Goal: Contribute content: Contribute content

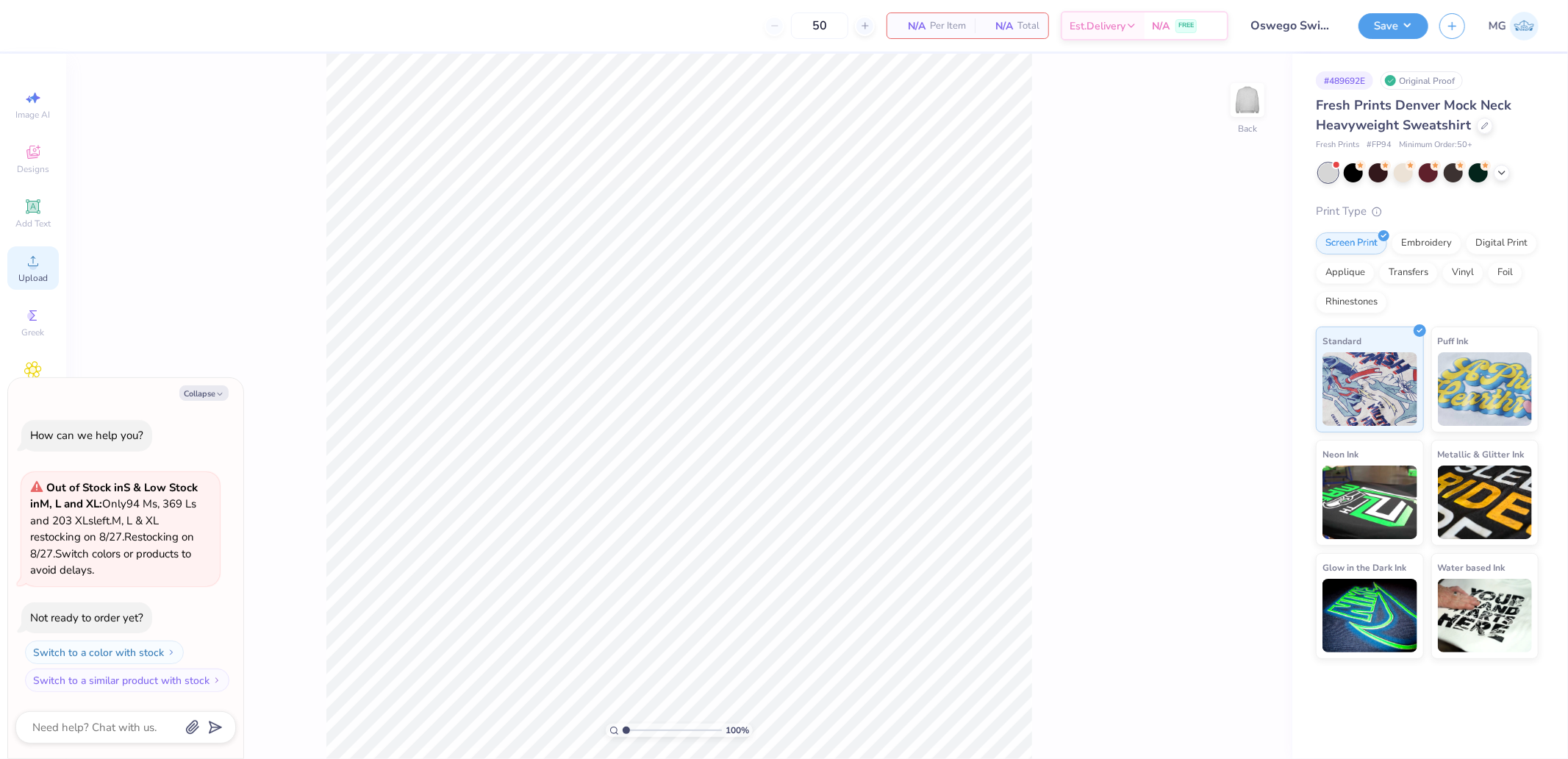
click at [48, 262] on div "Upload" at bounding box center [33, 268] width 51 height 43
click at [47, 244] on div "Image AI Designs Add Text Upload Greek Clipart & logos Decorate" at bounding box center [33, 274] width 51 height 381
click at [34, 262] on icon at bounding box center [33, 261] width 18 height 18
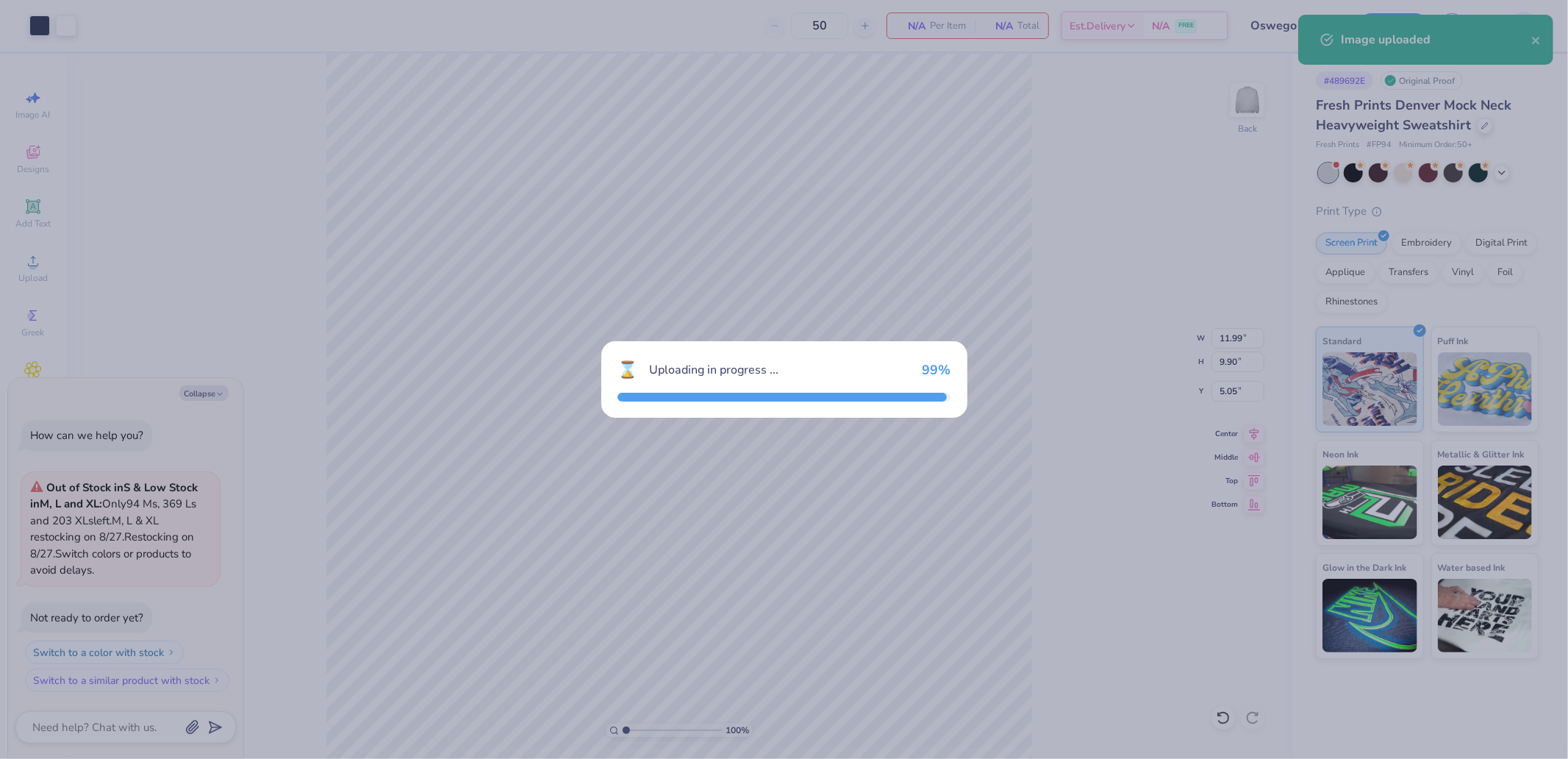
type textarea "x"
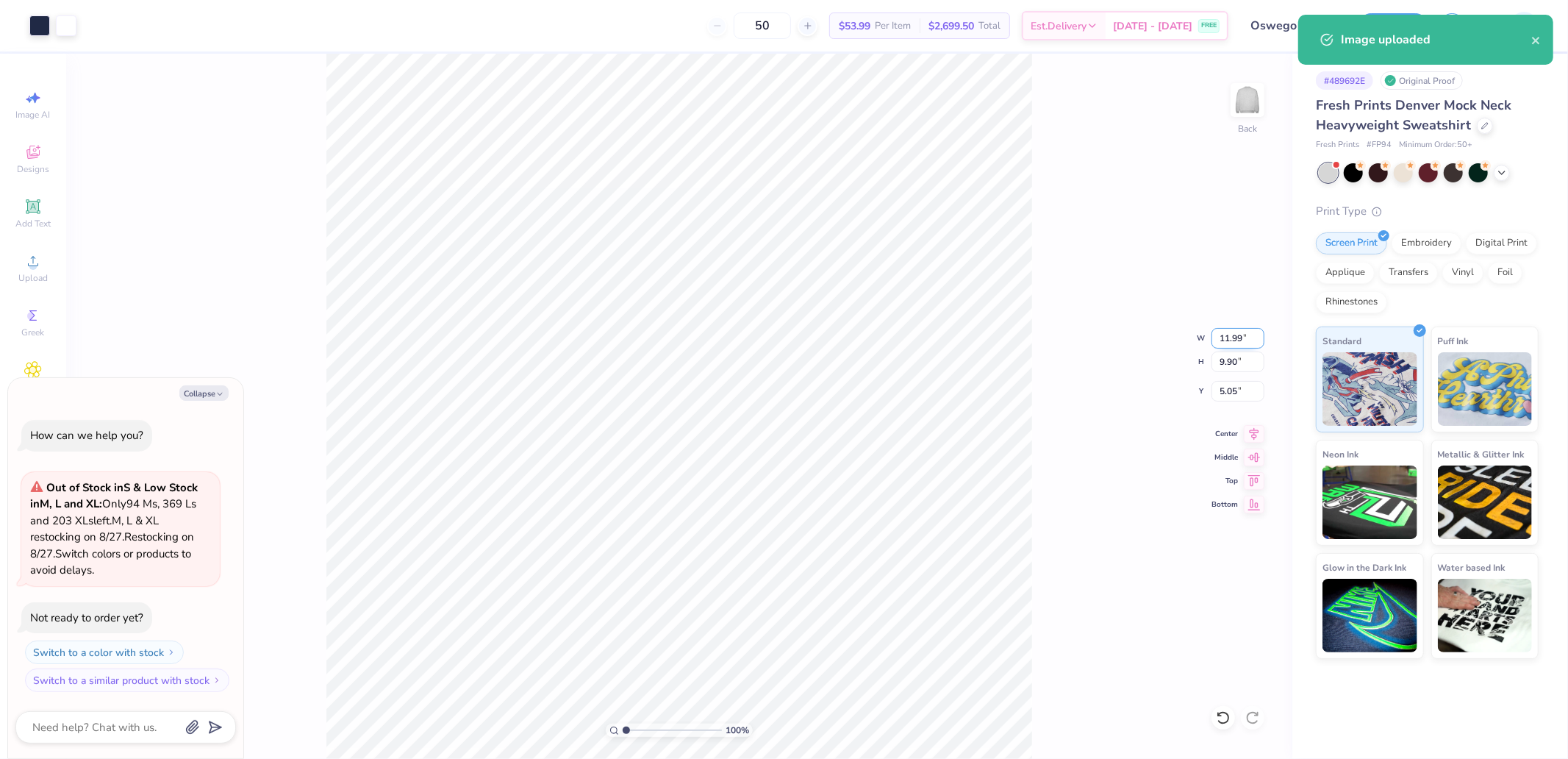
click at [1236, 338] on input "11.99" at bounding box center [1237, 338] width 53 height 21
type input "12"
type textarea "x"
type input "12.00"
type input "9.91"
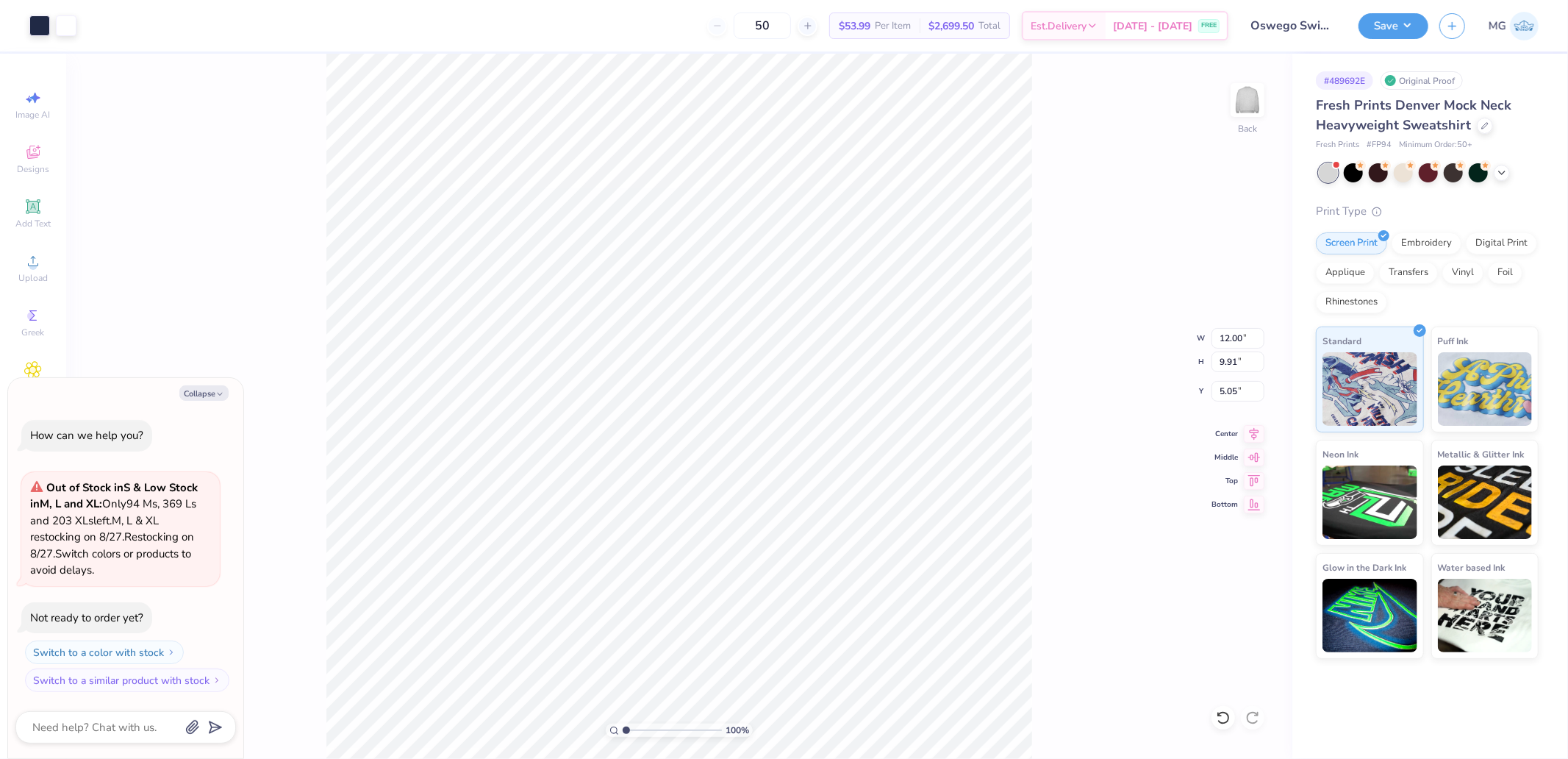
click at [1258, 482] on icon at bounding box center [1254, 481] width 21 height 18
click at [1245, 409] on div "100 % Back W 12.00 12.00 " H 9.91 9.91 " Y 5.05 5.05 " Center [GEOGRAPHIC_DATA]" at bounding box center [679, 406] width 1226 height 705
click at [1245, 395] on div "100 % Back W 12.00 12.00 " H 9.91 9.91 " Y 5.05 5.05 " Center [GEOGRAPHIC_DATA]" at bounding box center [679, 406] width 1226 height 705
type textarea "x"
type input "0.50"
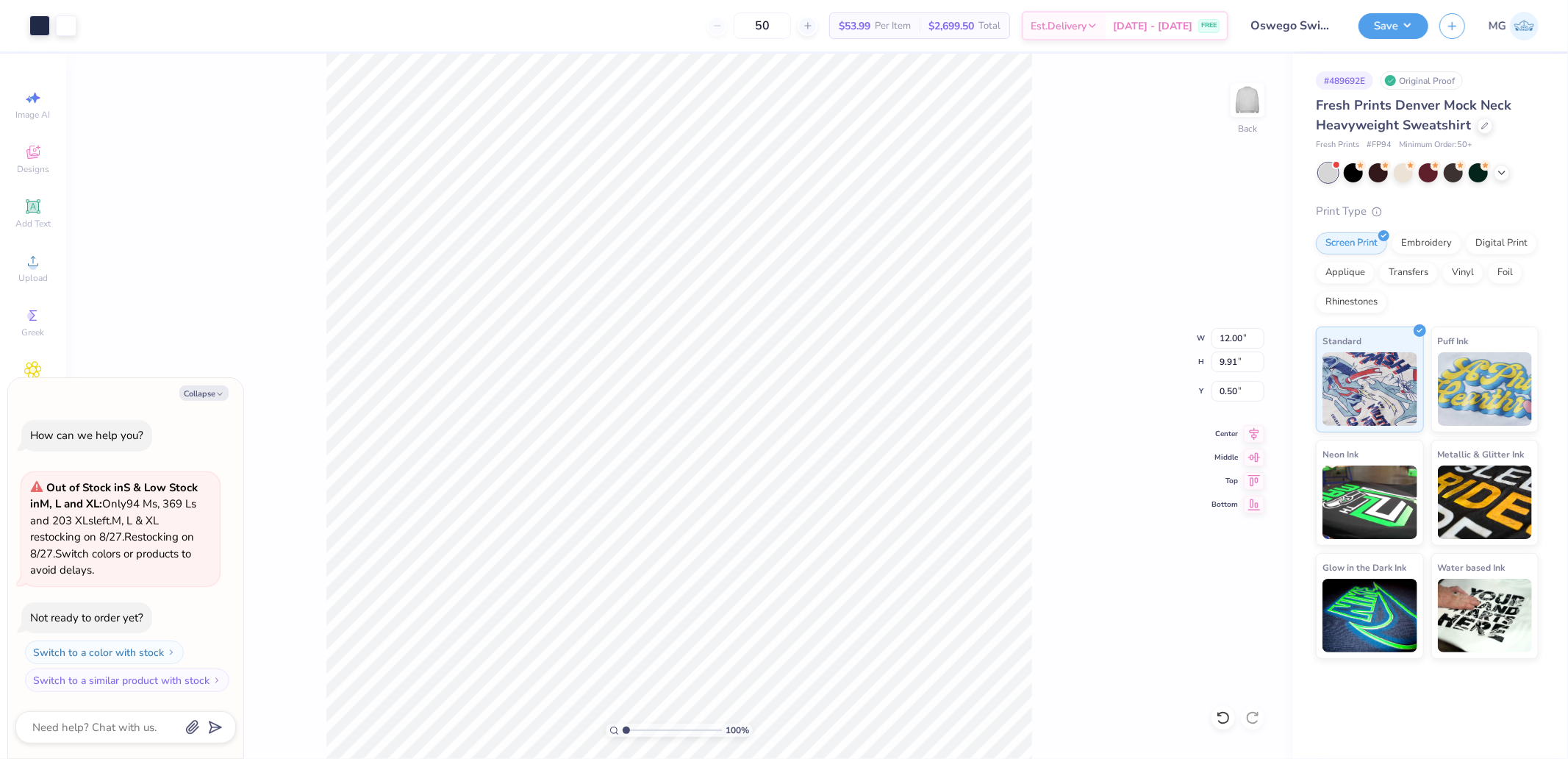
click at [1220, 402] on div "100 % Back W 12.00 12.00 " H 9.91 9.91 " Y 0.50 0.50 " Center Middle Top Bottom" at bounding box center [679, 406] width 1226 height 705
drag, startPoint x: 1234, startPoint y: 397, endPoint x: 1250, endPoint y: 391, distance: 17.1
click at [1235, 397] on div "100 % Back W 12.00 H 9.91 Y 0.50 Center Middle Top Bottom" at bounding box center [679, 406] width 1226 height 705
type textarea "x"
click at [1233, 395] on input "0.50" at bounding box center [1237, 391] width 53 height 21
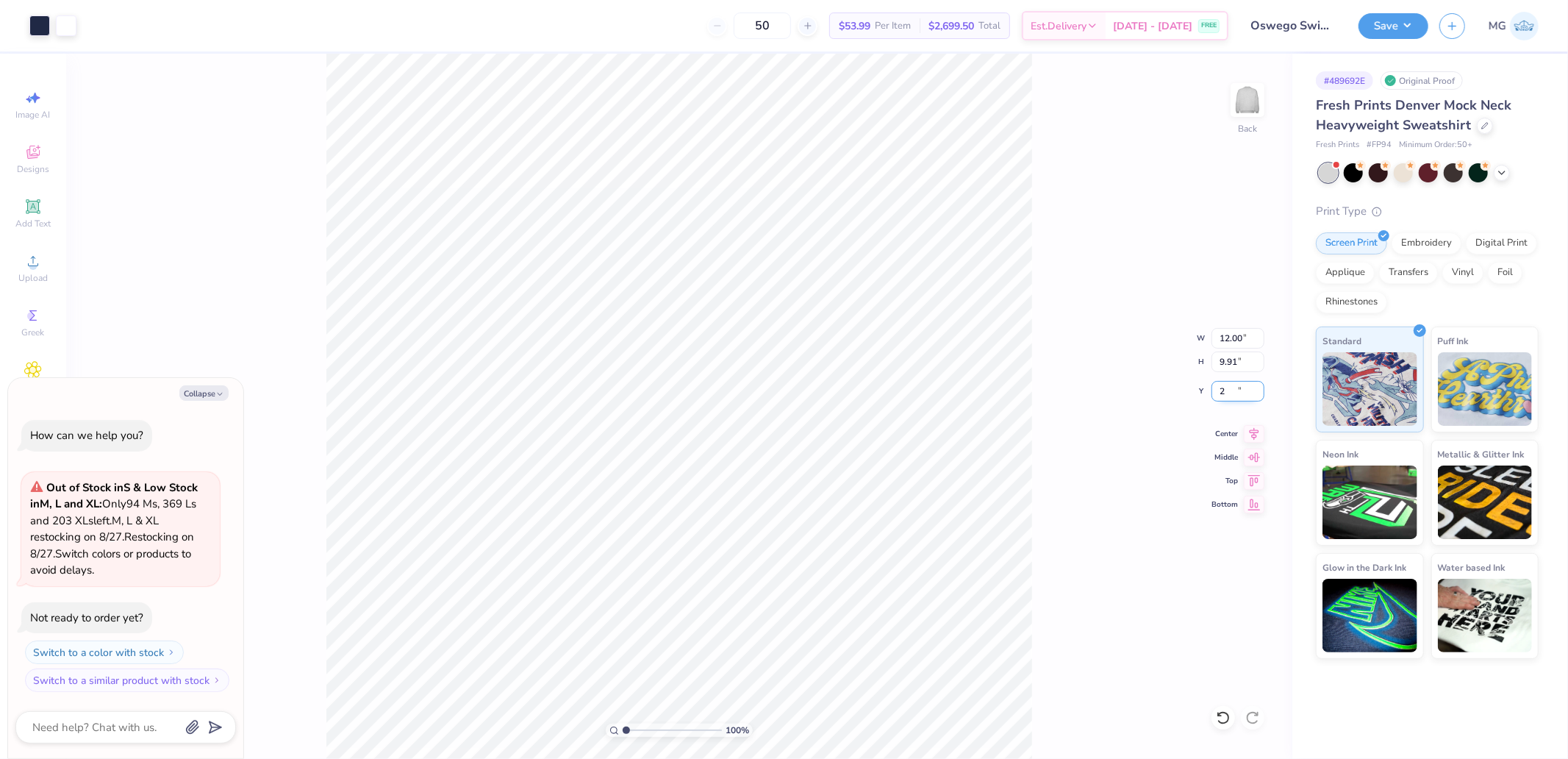
type input "2"
type textarea "x"
type input "2.00"
click at [1237, 329] on input "12.00" at bounding box center [1237, 338] width 53 height 21
type input "10"
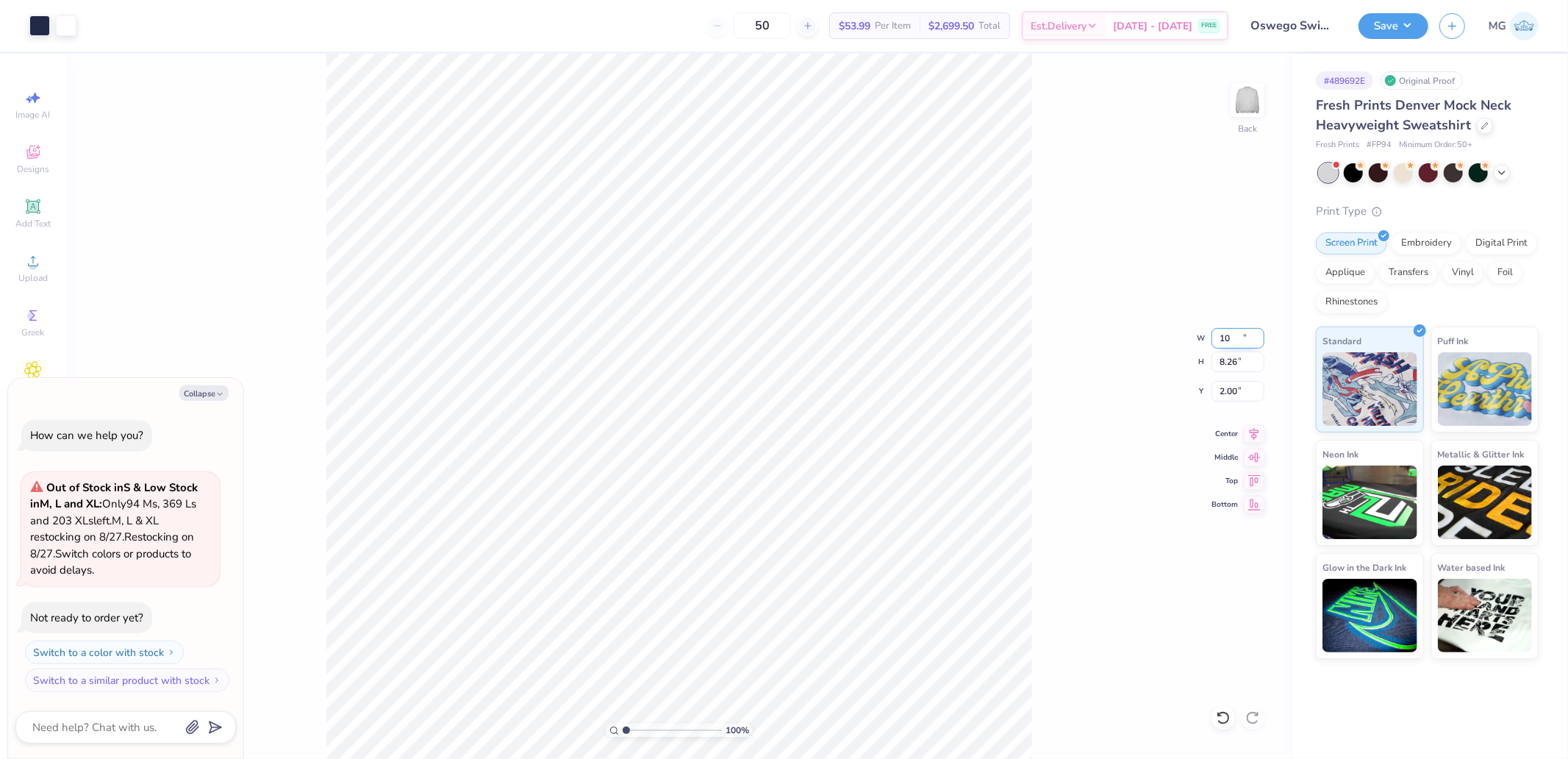
type textarea "x"
type input "10.00"
type input "8.26"
click at [1239, 390] on input "2.83" at bounding box center [1237, 391] width 53 height 21
type input "3"
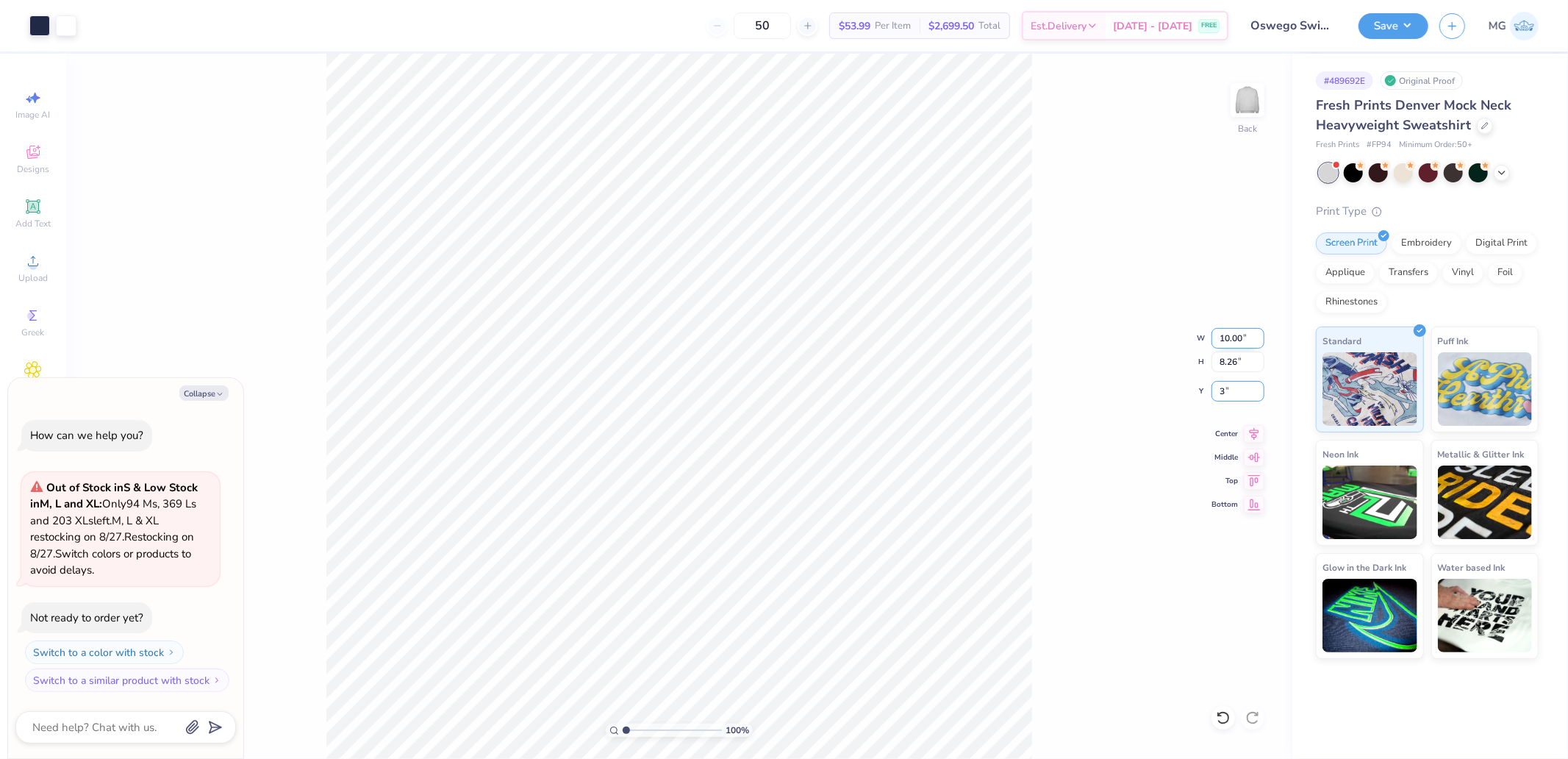
type textarea "x"
type input "2"
type textarea "x"
type input "2.00"
click at [1402, 24] on button "Save" at bounding box center [1393, 24] width 70 height 26
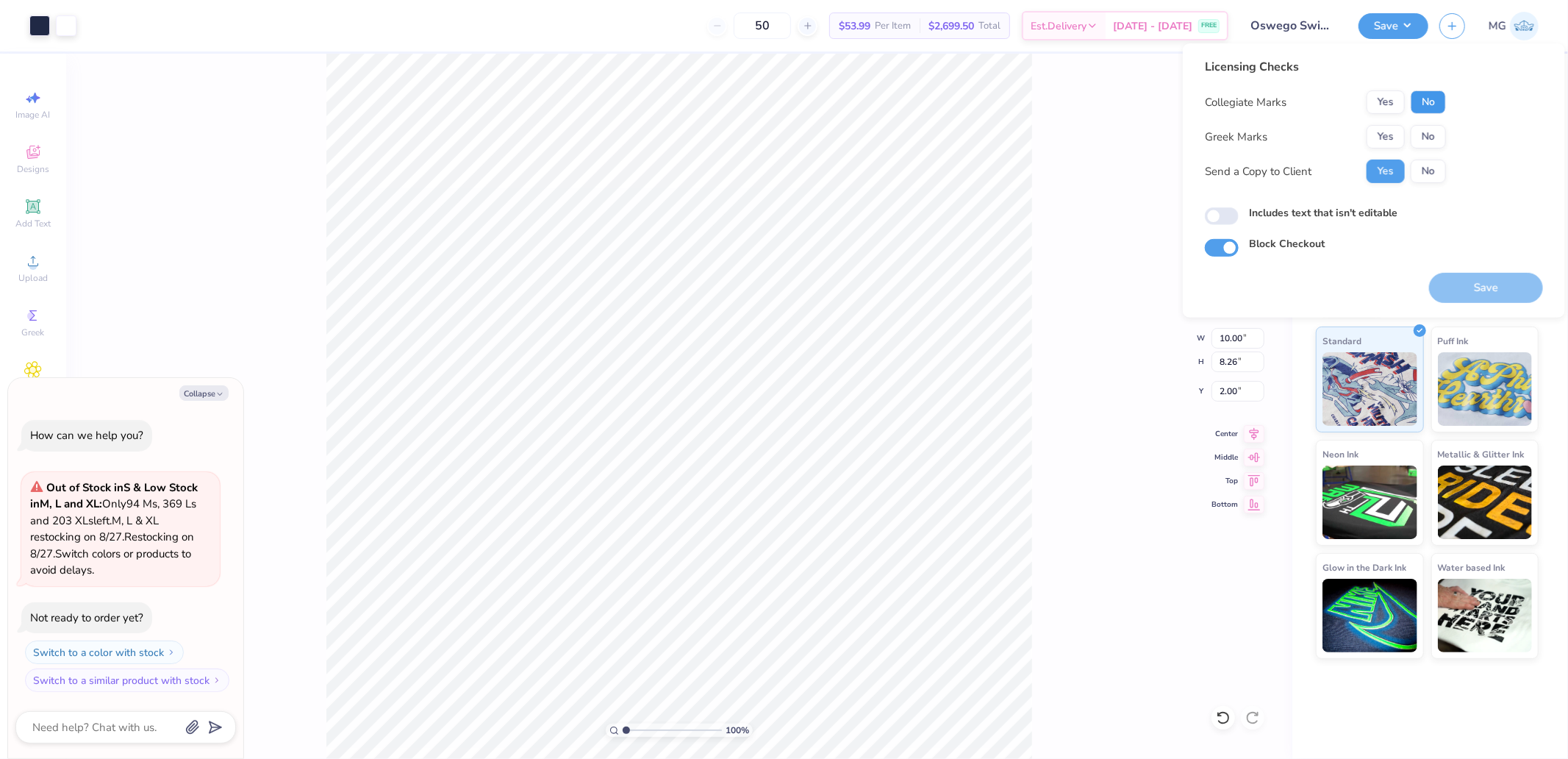
click at [1439, 91] on button "No" at bounding box center [1428, 103] width 35 height 24
click at [1431, 135] on button "No" at bounding box center [1428, 137] width 35 height 24
click at [1483, 282] on button "Save" at bounding box center [1486, 288] width 114 height 30
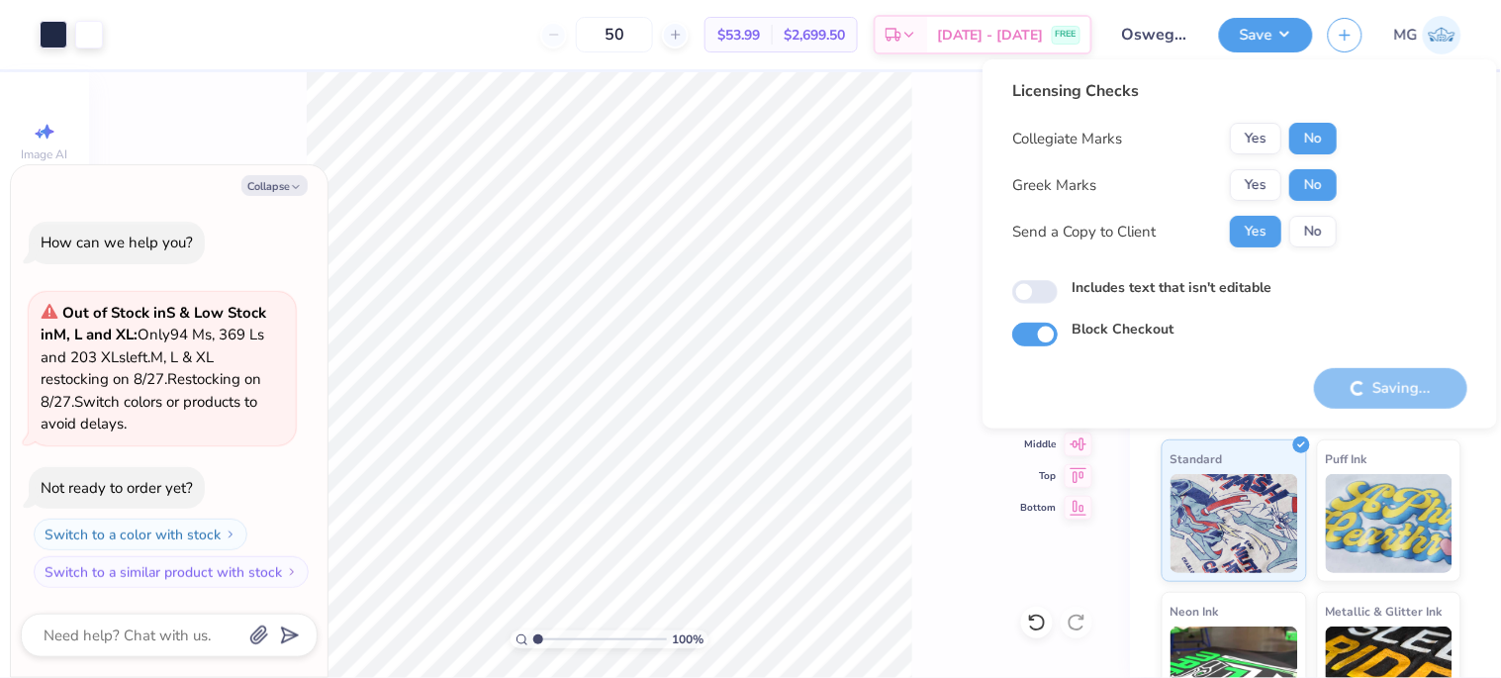
type textarea "x"
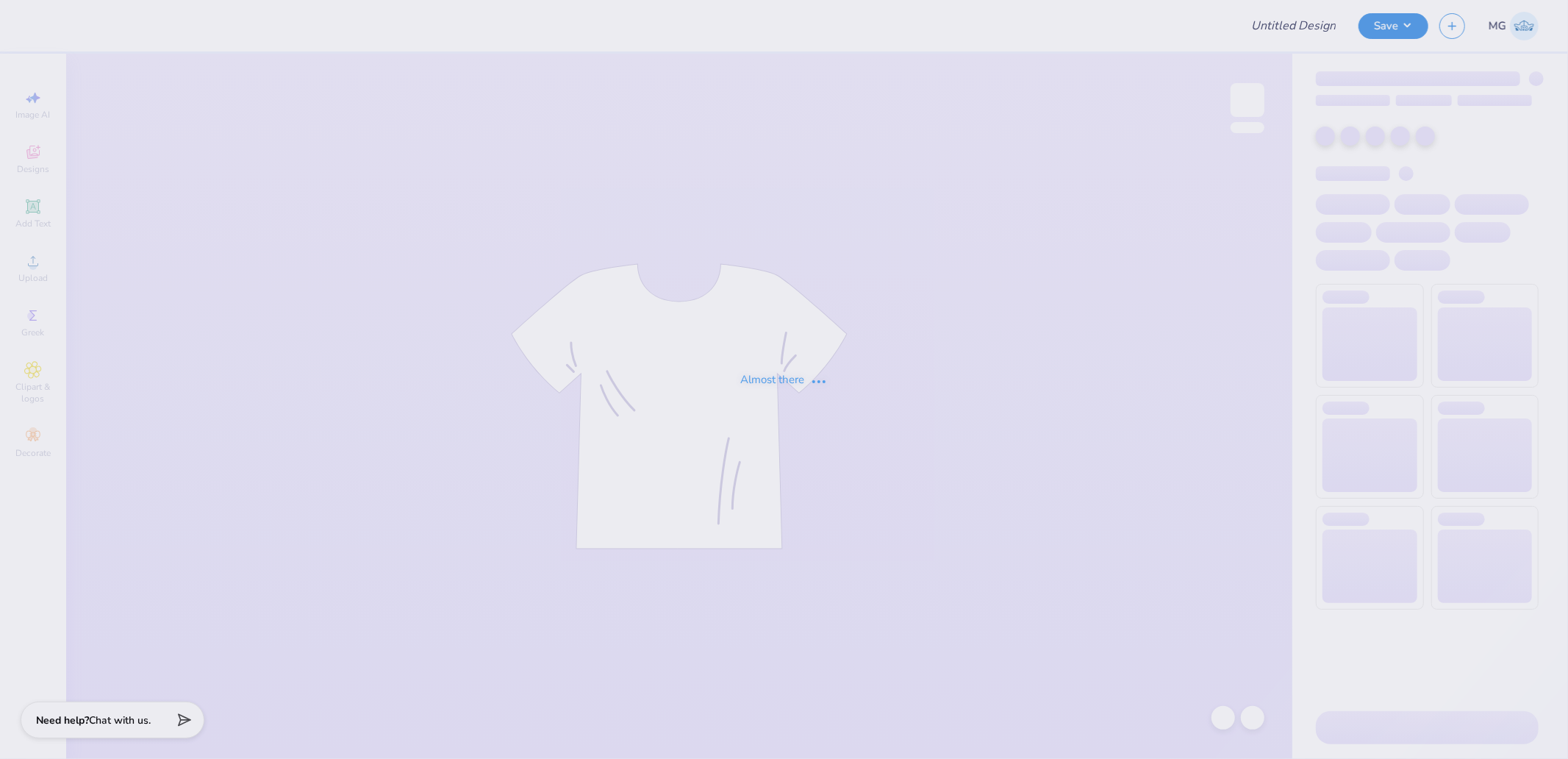
type input "Alpha Delta Pi Sisterhood Retreat 2025"
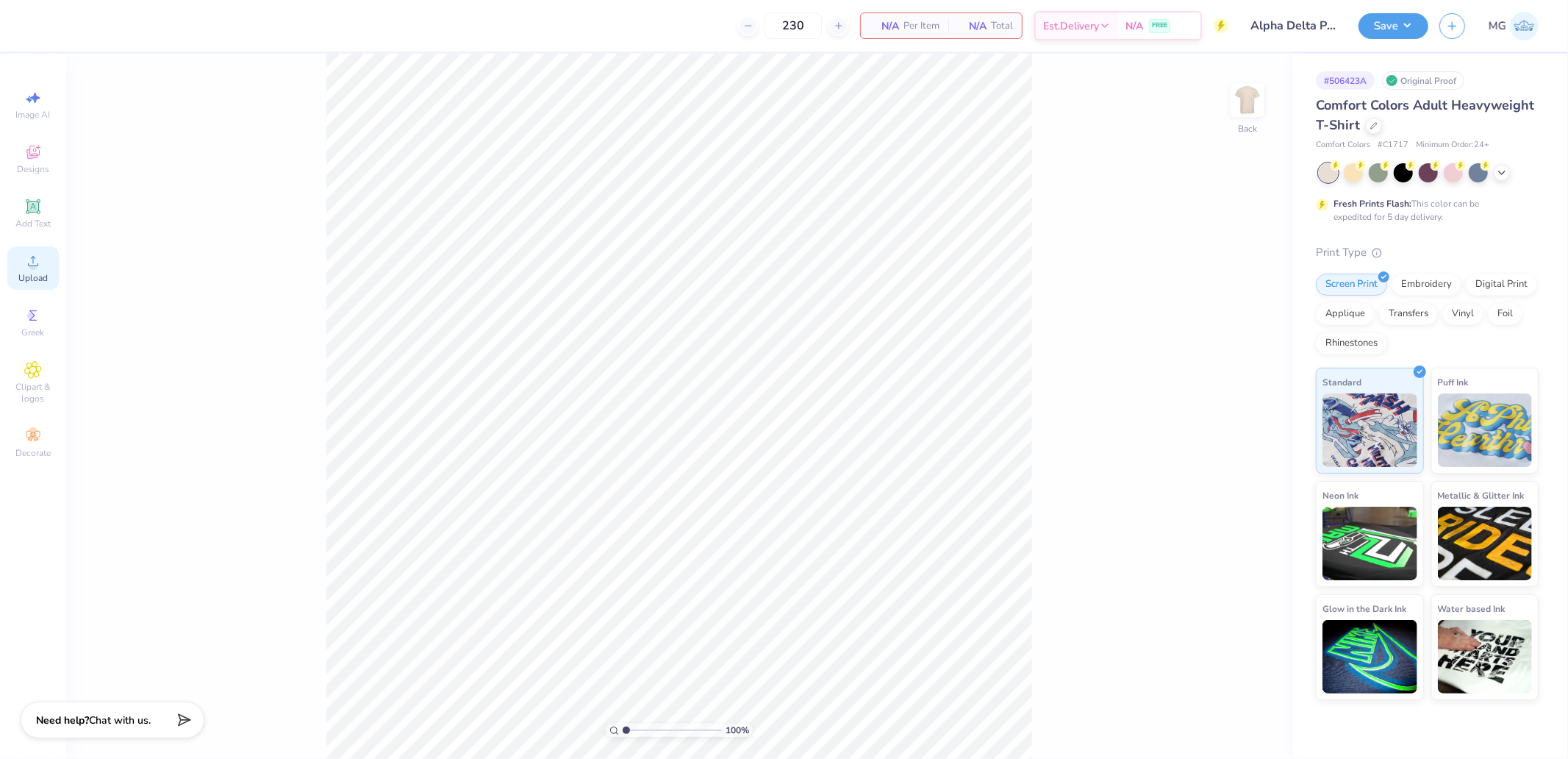
click at [35, 274] on span "Upload" at bounding box center [33, 278] width 30 height 12
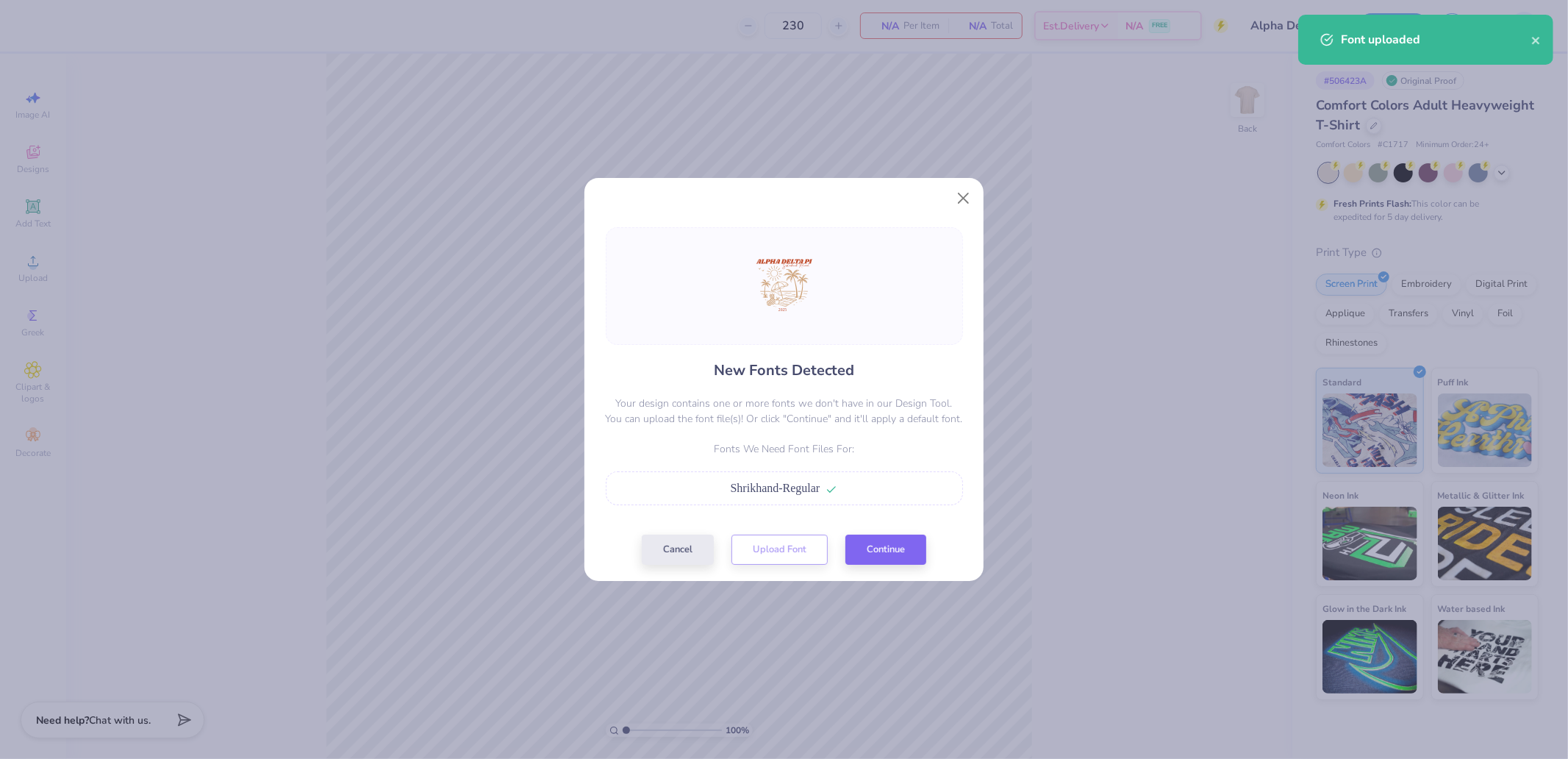
click at [882, 552] on div at bounding box center [784, 379] width 1568 height 759
click at [882, 550] on button "Continue" at bounding box center [886, 546] width 81 height 30
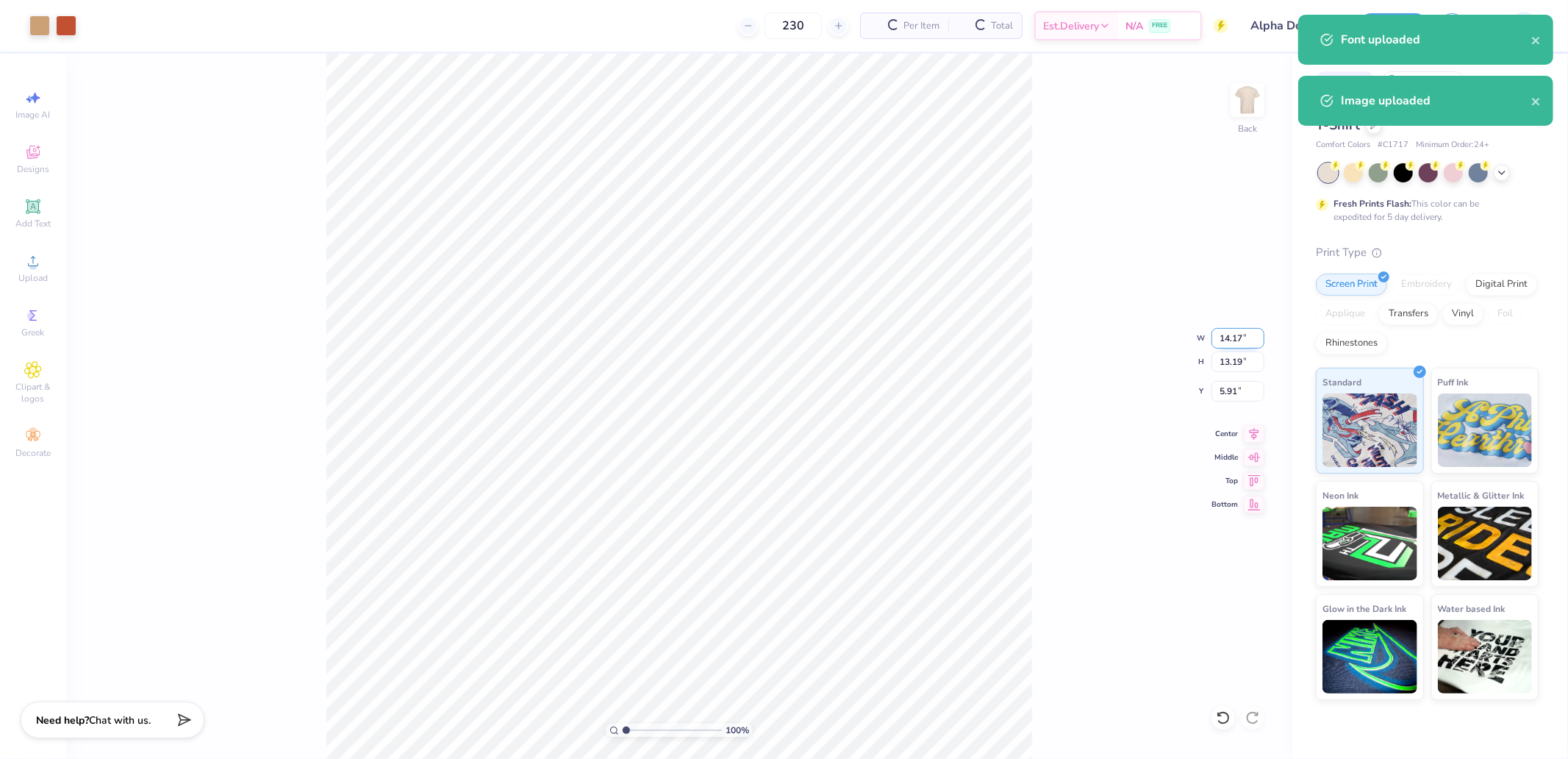
click at [1235, 329] on input "14.17" at bounding box center [1237, 338] width 53 height 21
type input "10.00"
type input "9.30"
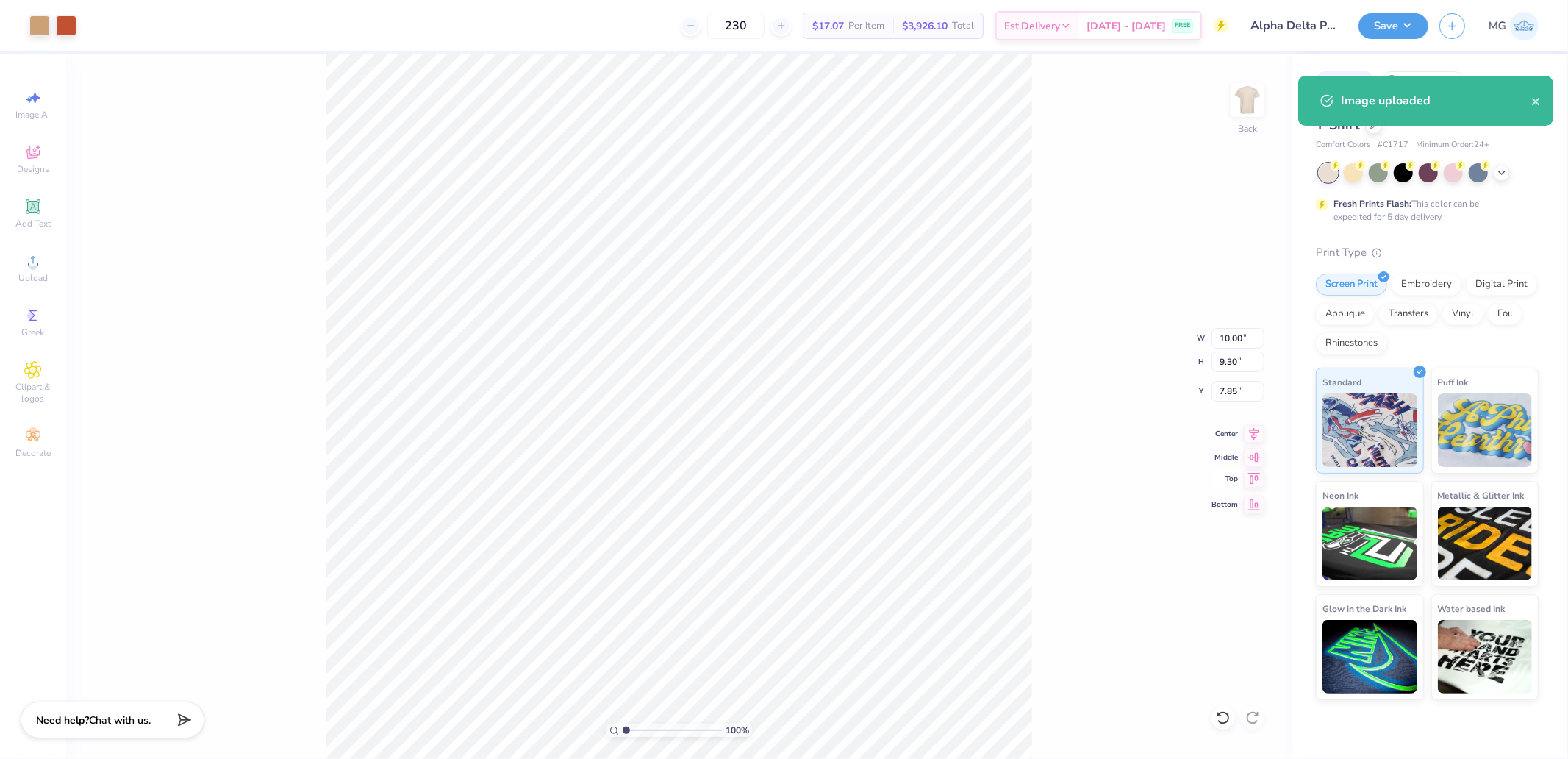
click at [1244, 476] on icon at bounding box center [1254, 479] width 21 height 18
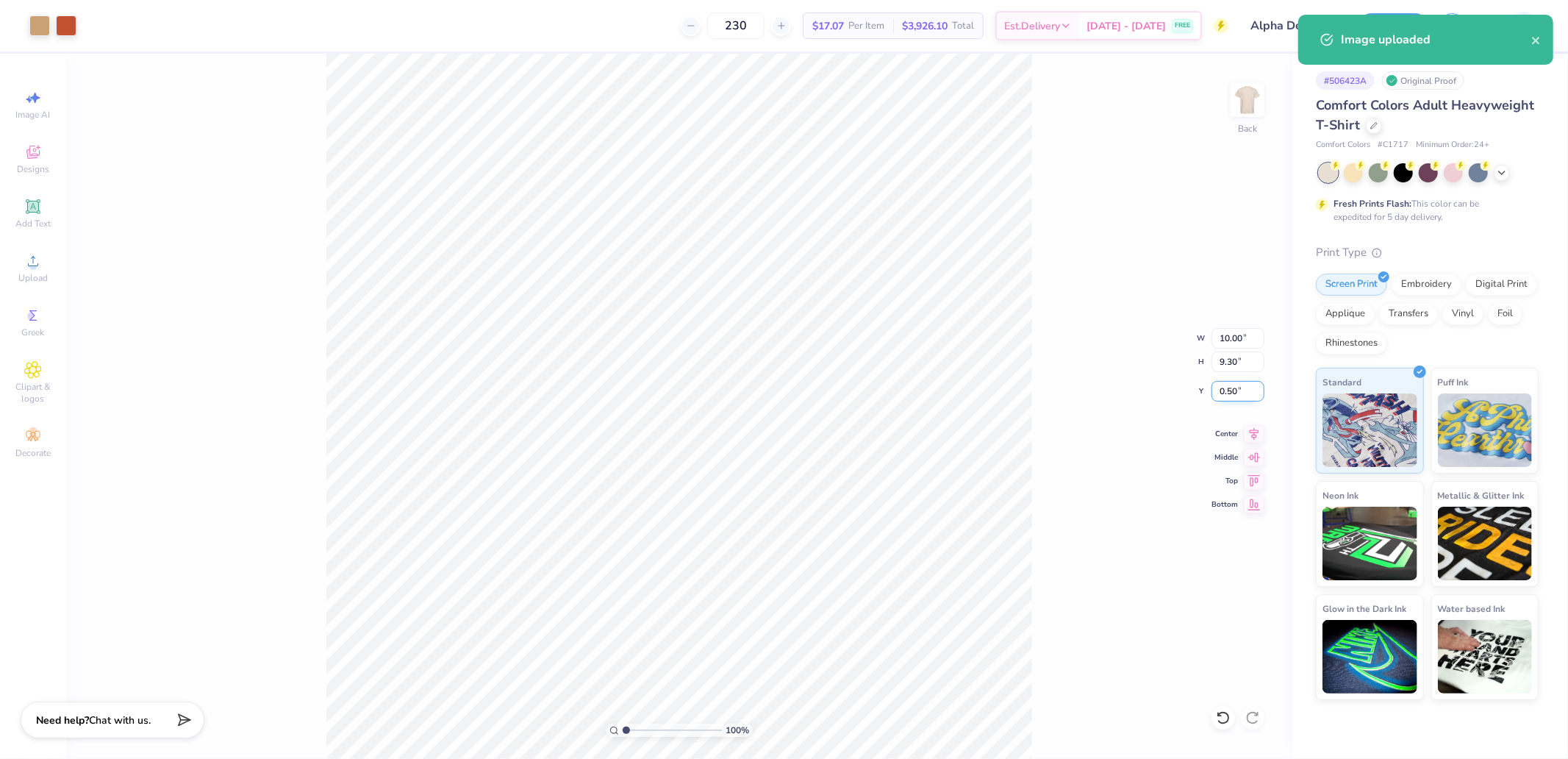
click at [1234, 387] on input "0.50" at bounding box center [1237, 391] width 53 height 21
type input "3.00"
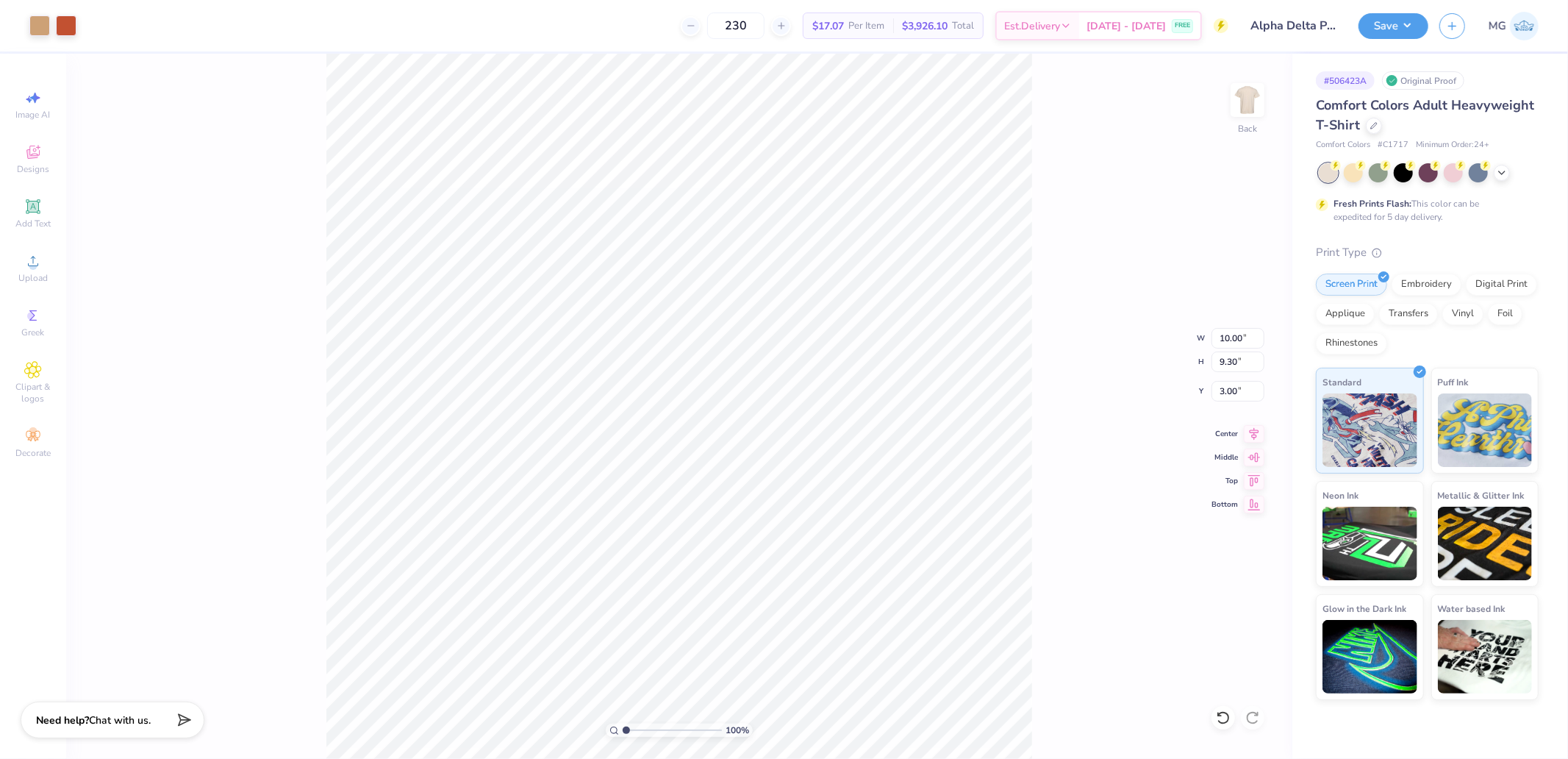
click at [1052, 234] on div "100 % Back W 10.00 10.00 " H 9.30 9.30 " Y 3.00 3.00 " Center Middle Top Bottom" at bounding box center [679, 406] width 1226 height 705
click at [1379, 28] on button "Save" at bounding box center [1393, 24] width 70 height 26
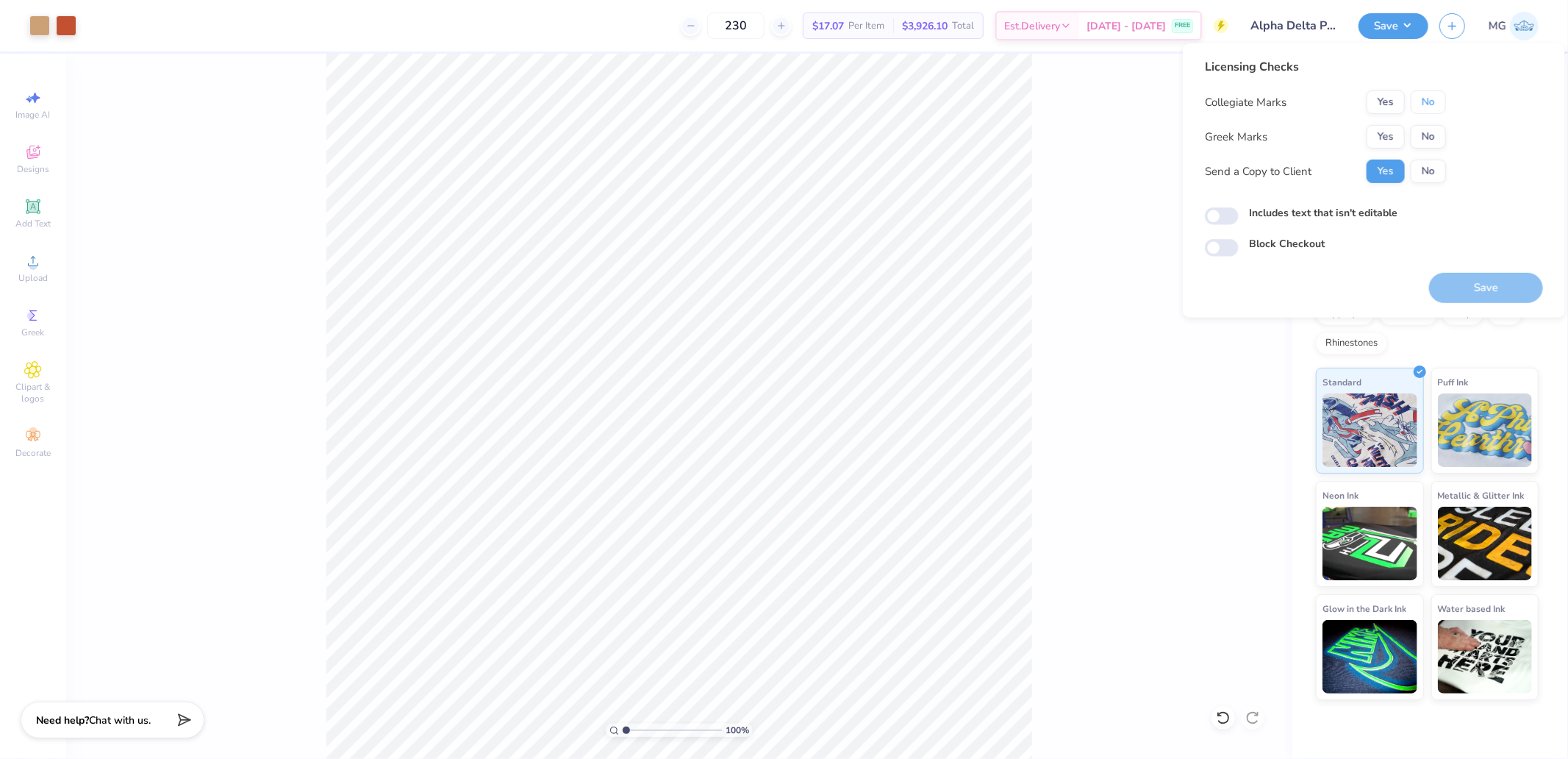
click at [1426, 100] on button "No" at bounding box center [1428, 103] width 35 height 24
click at [1390, 140] on button "Yes" at bounding box center [1385, 137] width 38 height 24
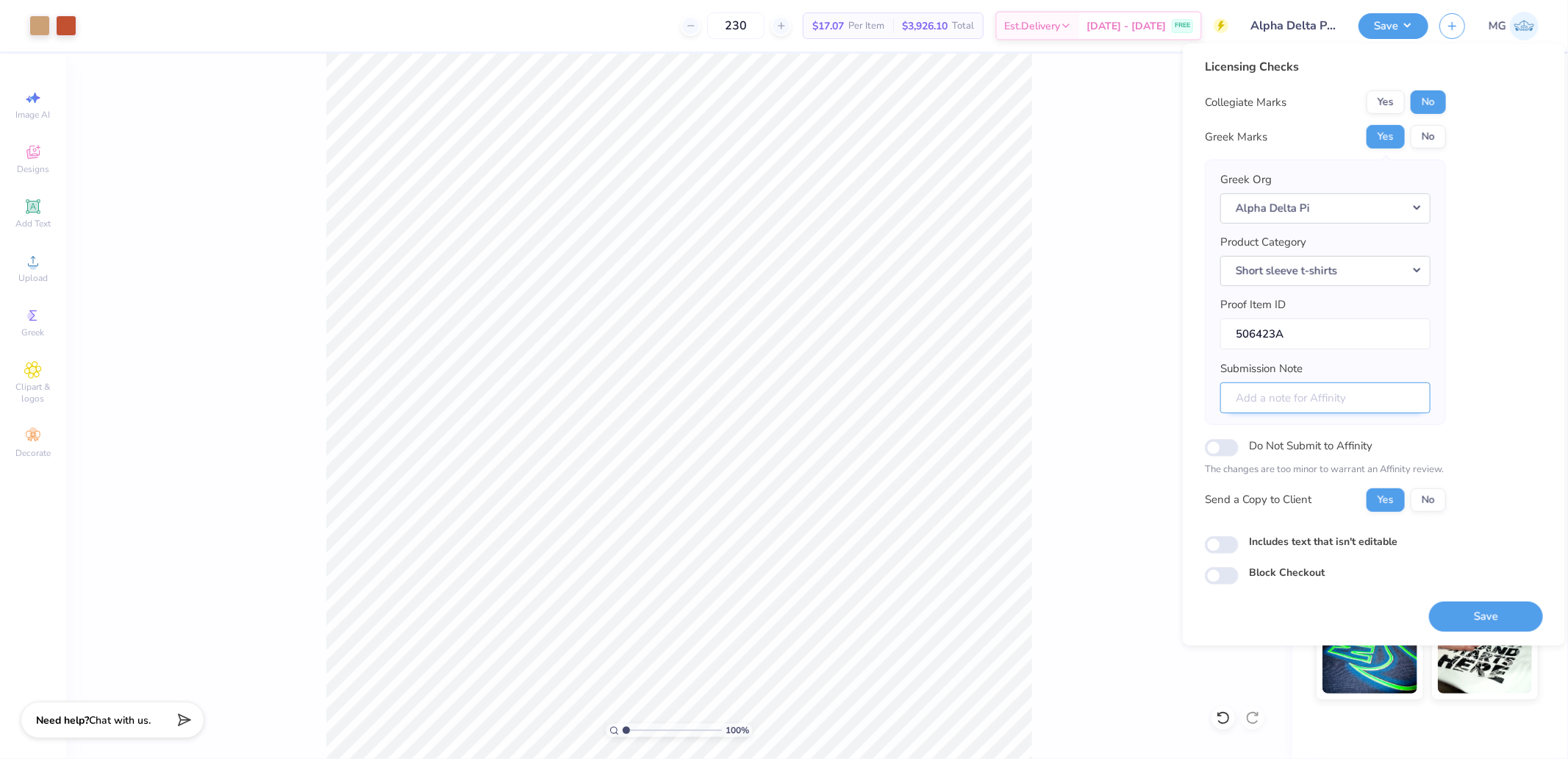
click at [1290, 404] on input "Submission Note" at bounding box center [1325, 397] width 210 height 32
paste input "Sisterhood Retreat 2025 Gamma Delta"
click at [1339, 395] on input "Sisterhood Retreat 2025 Gamma Delta" at bounding box center [1325, 397] width 210 height 32
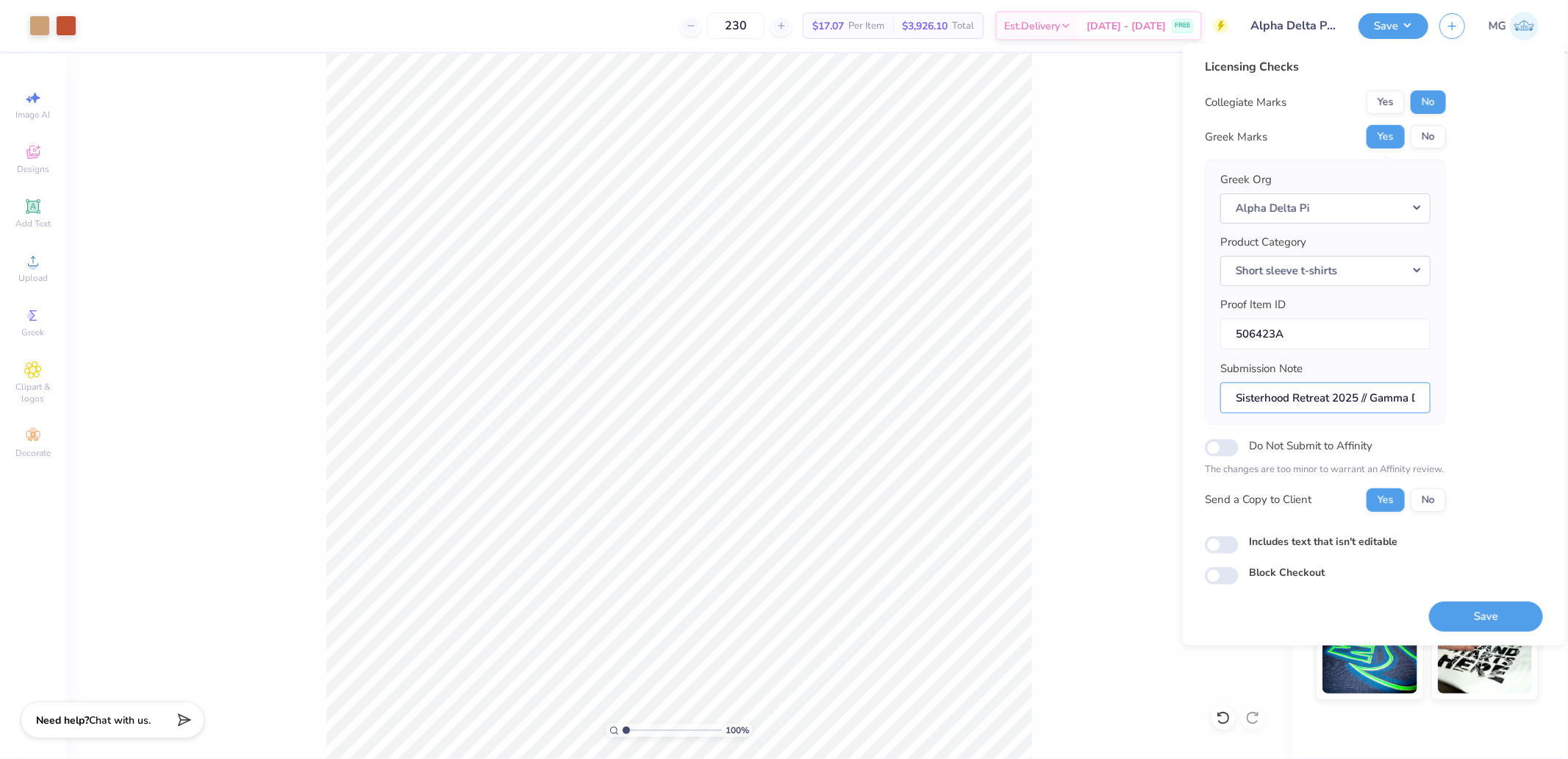
drag, startPoint x: 1254, startPoint y: 401, endPoint x: 1159, endPoint y: 406, distance: 95.1
click at [1159, 406] on body "Art colors 230 $17.07 Per Item $3,926.10 Total Est. Delivery Aug 23 - 26 FREE D…" at bounding box center [784, 379] width 1568 height 759
click at [1341, 401] on input "Sisterhood Retreat 2025 // Gamma Delta" at bounding box center [1325, 397] width 210 height 32
click at [1356, 401] on input "Sisterhood Retreat 2025 // Gamma Delta" at bounding box center [1325, 397] width 210 height 32
drag, startPoint x: 1295, startPoint y: 393, endPoint x: 1433, endPoint y: 394, distance: 138.0
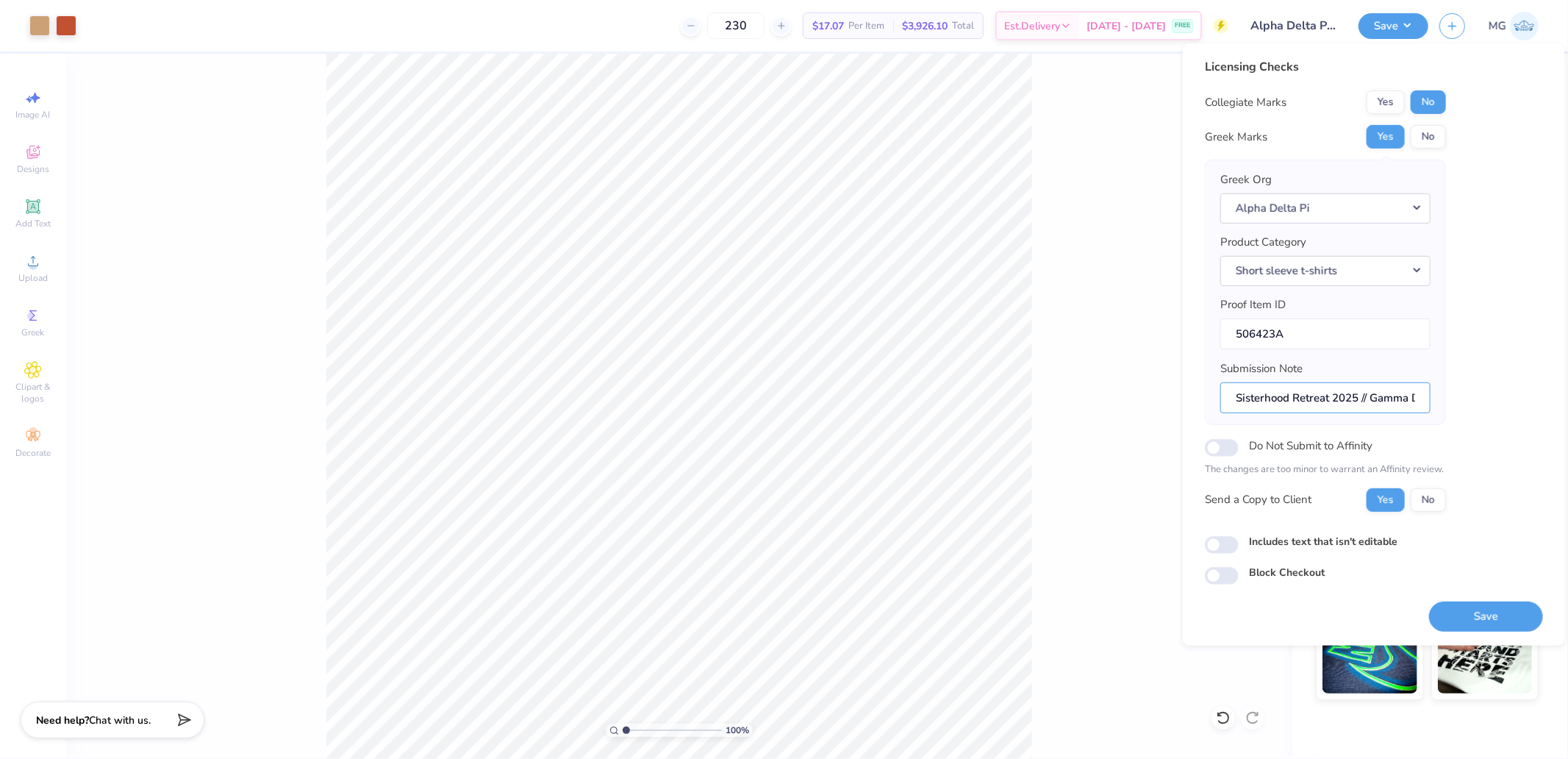
click at [1433, 394] on div "Greek Org Alpha Delta Pi Product Category Short sleeve t-shirts Proof Item ID 5…" at bounding box center [1325, 292] width 241 height 265
click at [1402, 395] on input "Sisterhood Retreat 2025 // Gamma Delta" at bounding box center [1325, 397] width 210 height 32
type input "Sisterhood Retreat 2025 // Gamma Delta"
click at [1394, 359] on div "Greek Org Alpha Delta Pi Product Category Short sleeve t-shirts Proof Item ID 5…" at bounding box center [1325, 291] width 210 height 242
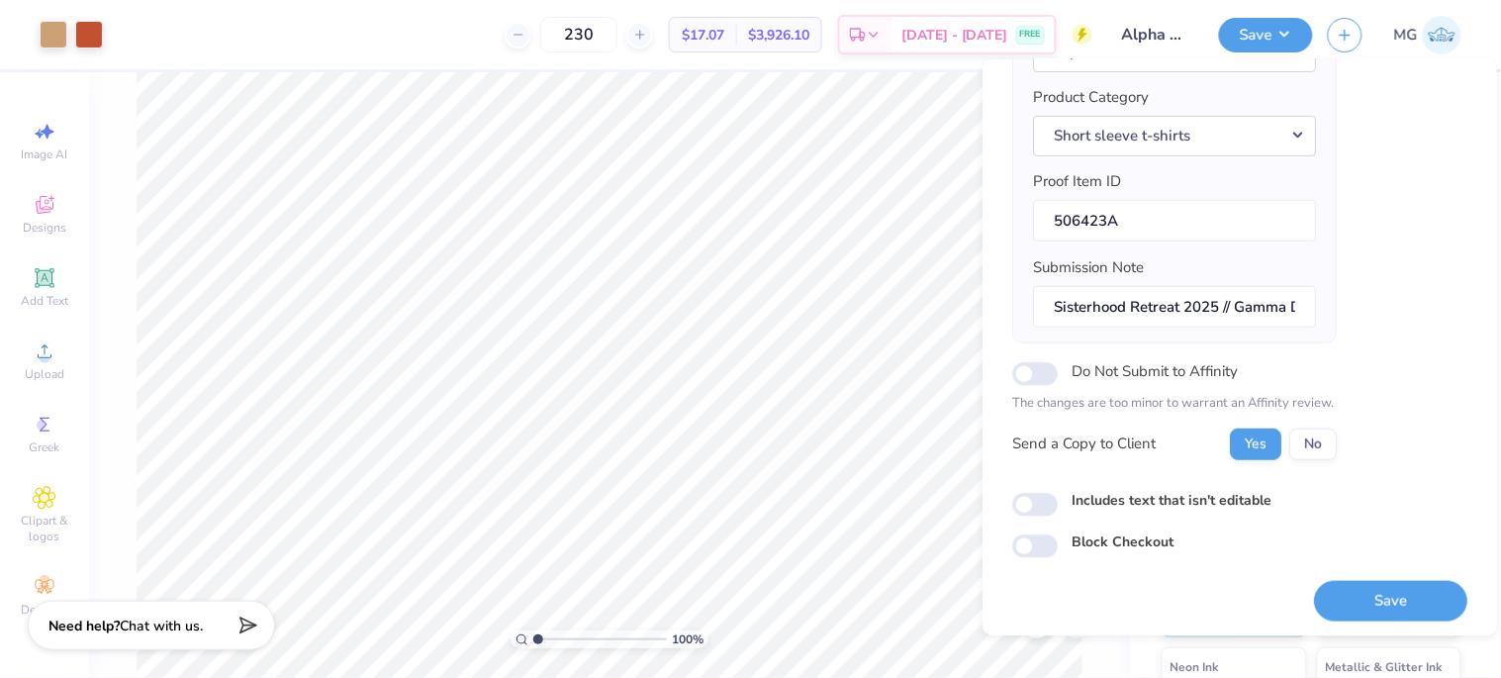
scroll to position [234, 0]
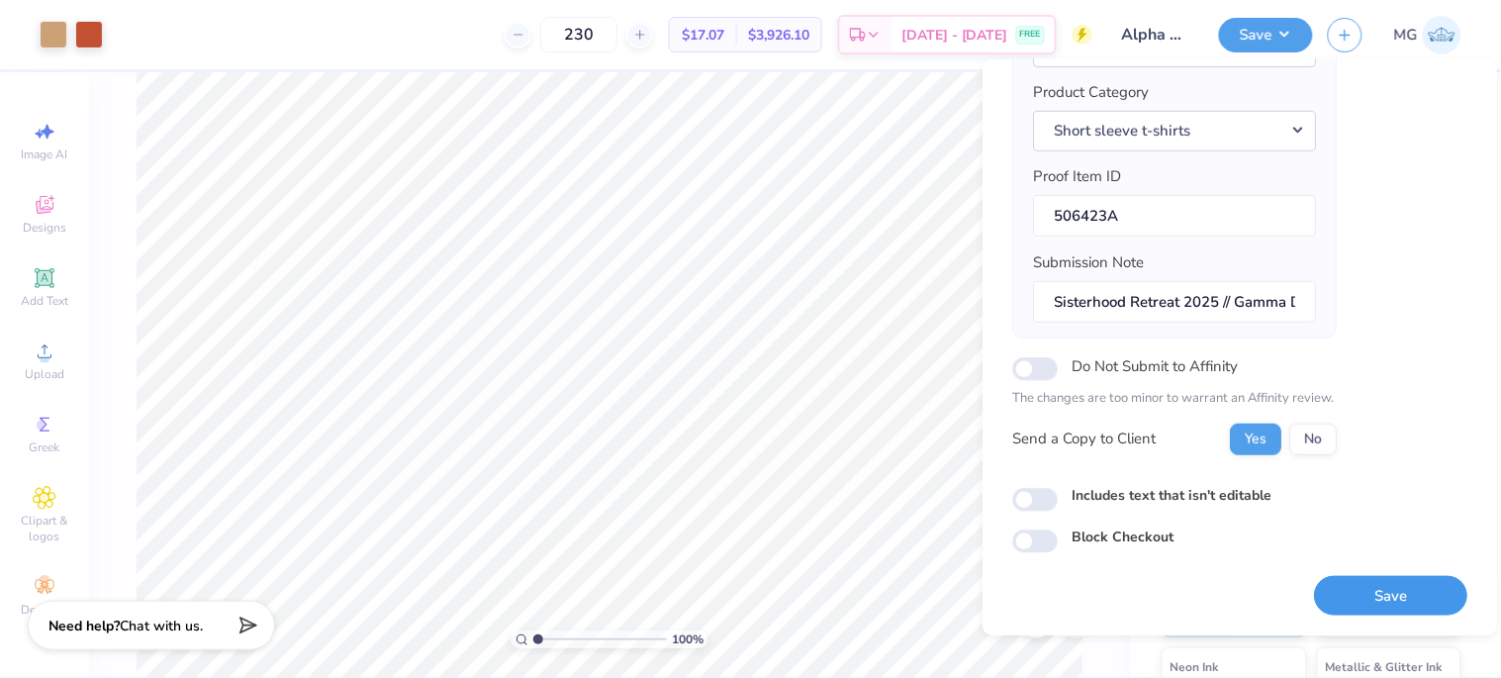
click at [1362, 585] on button "Save" at bounding box center [1390, 596] width 153 height 41
